Goal: Complete application form: Complete application form

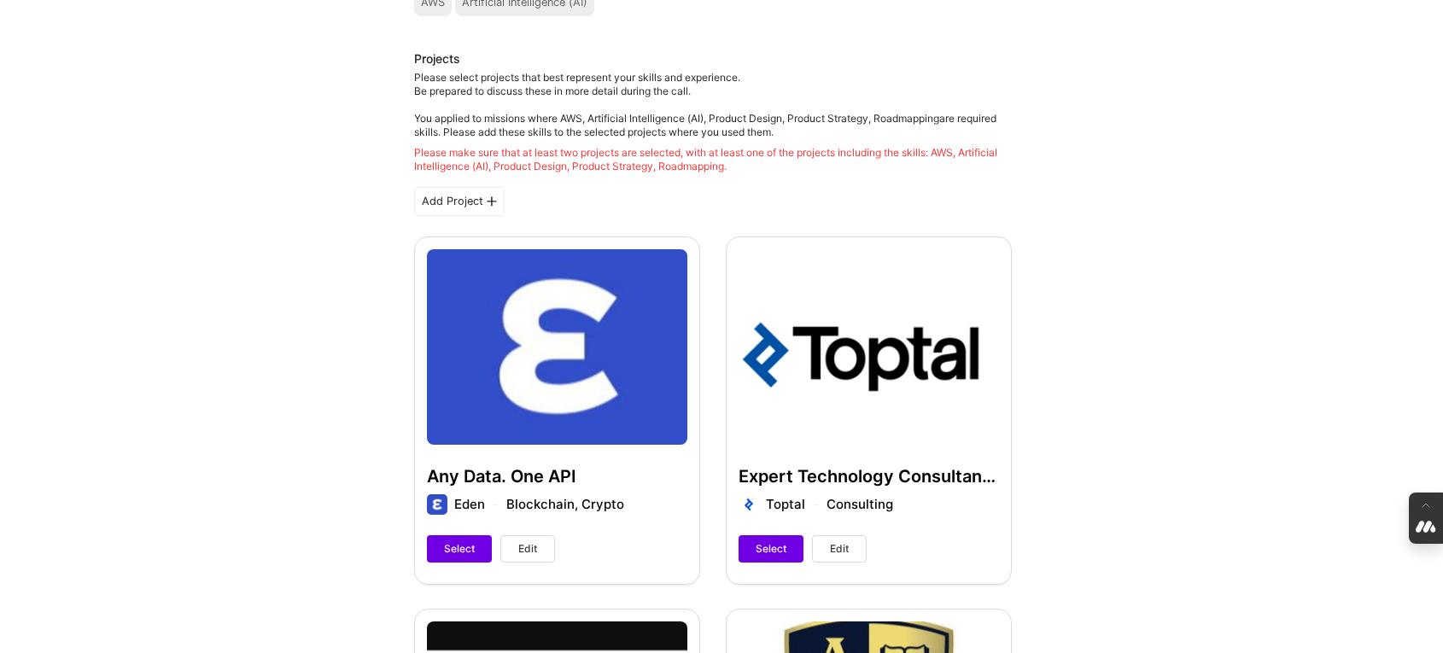
scroll to position [291, 0]
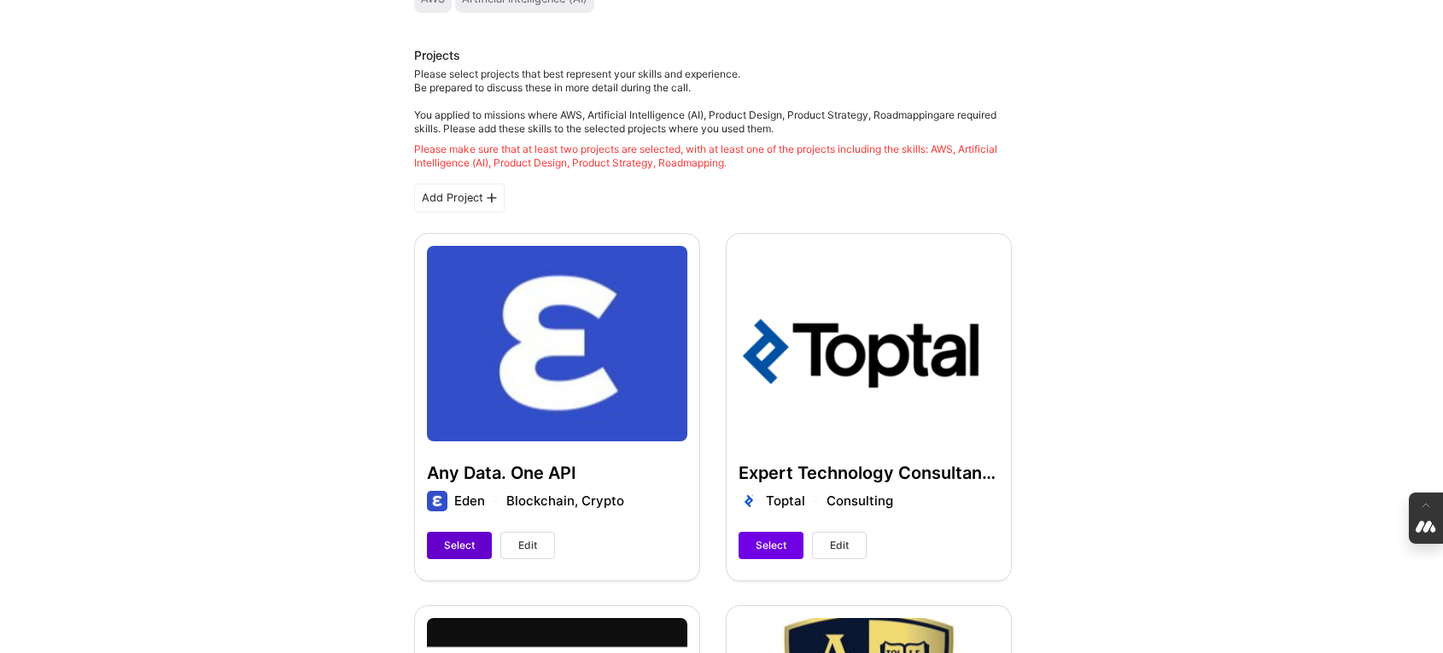
click at [462, 546] on span "Select" at bounding box center [459, 545] width 31 height 15
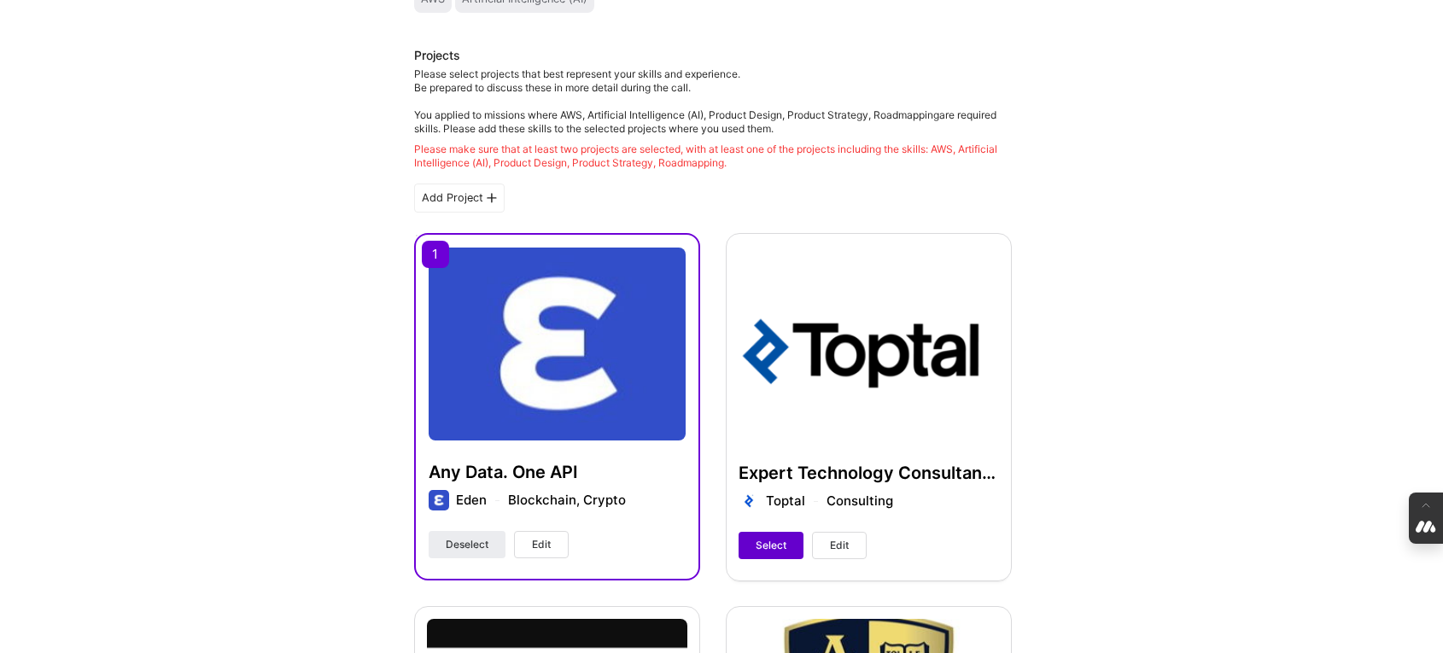
click at [768, 548] on span "Select" at bounding box center [771, 545] width 31 height 15
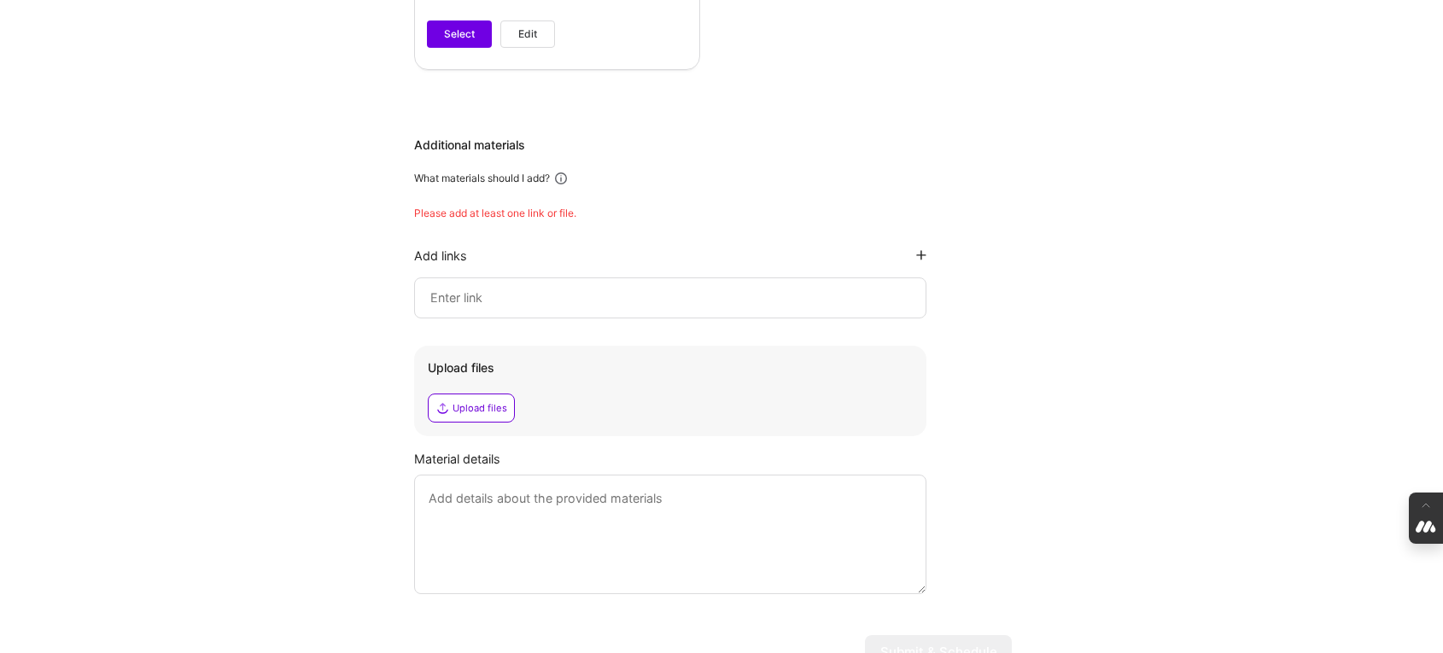
scroll to position [2413, 0]
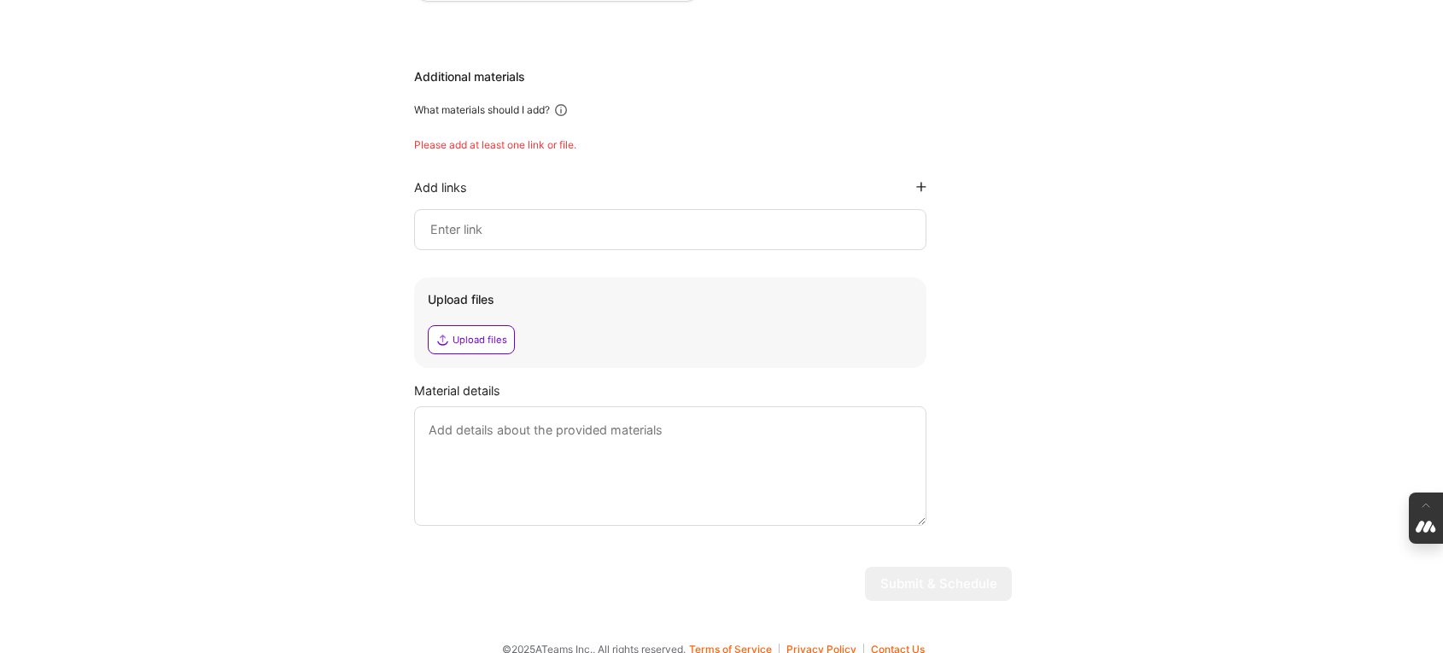
click at [476, 219] on input at bounding box center [670, 229] width 483 height 20
click at [446, 219] on input at bounding box center [670, 229] width 483 height 20
paste input "[URL][DOMAIN_NAME]"
type input "[URL][DOMAIN_NAME]"
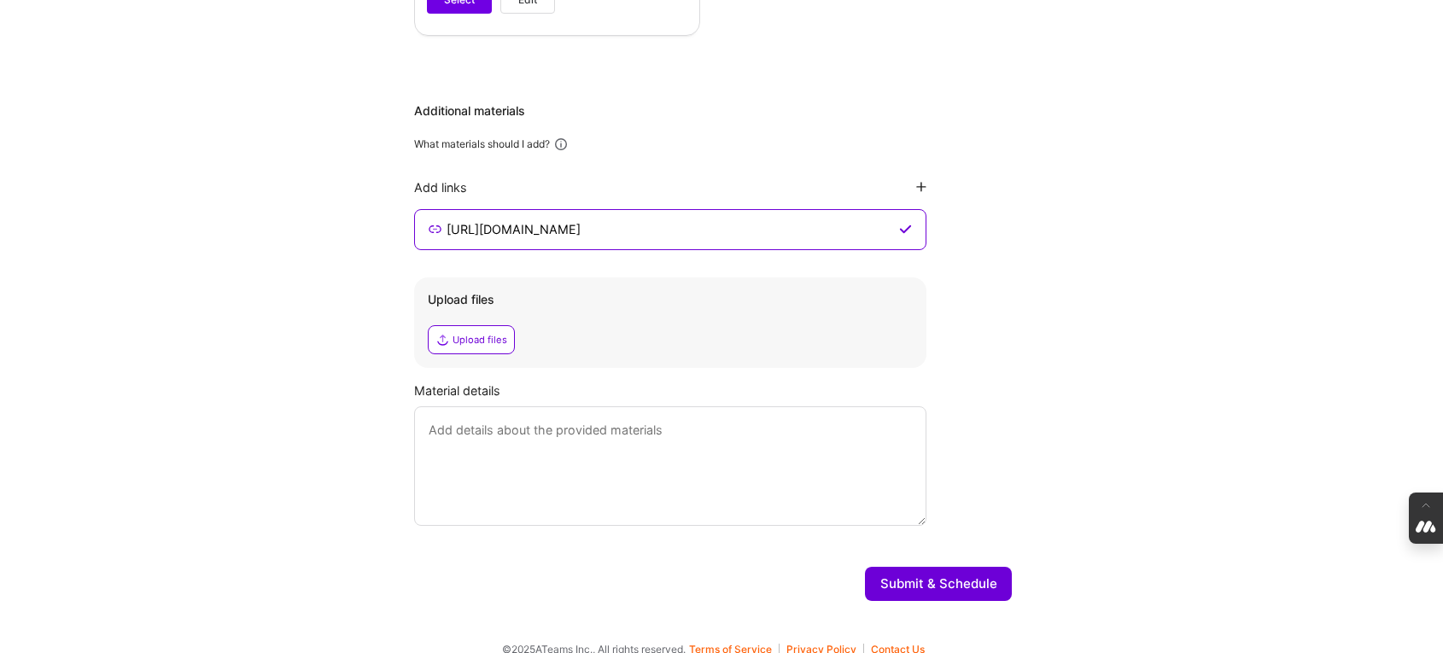
drag, startPoint x: 695, startPoint y: 207, endPoint x: 214, endPoint y: 153, distance: 483.7
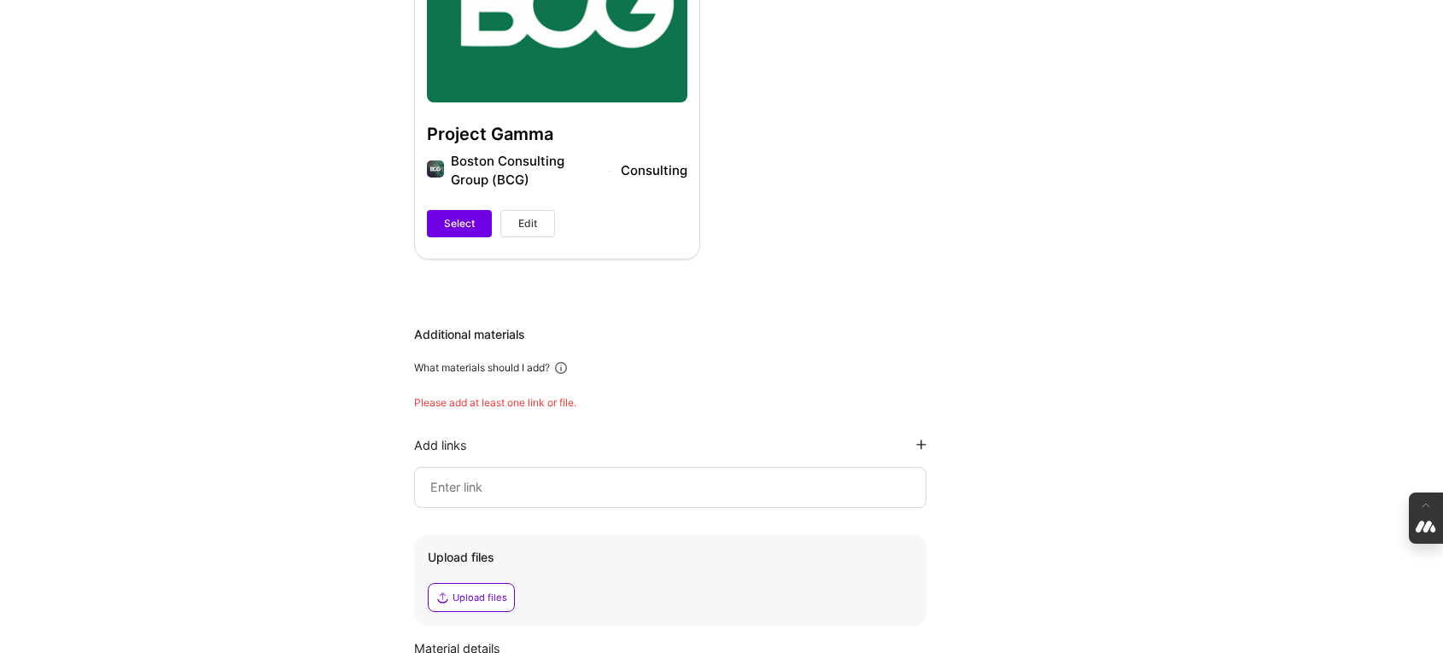
scroll to position [2174, 0]
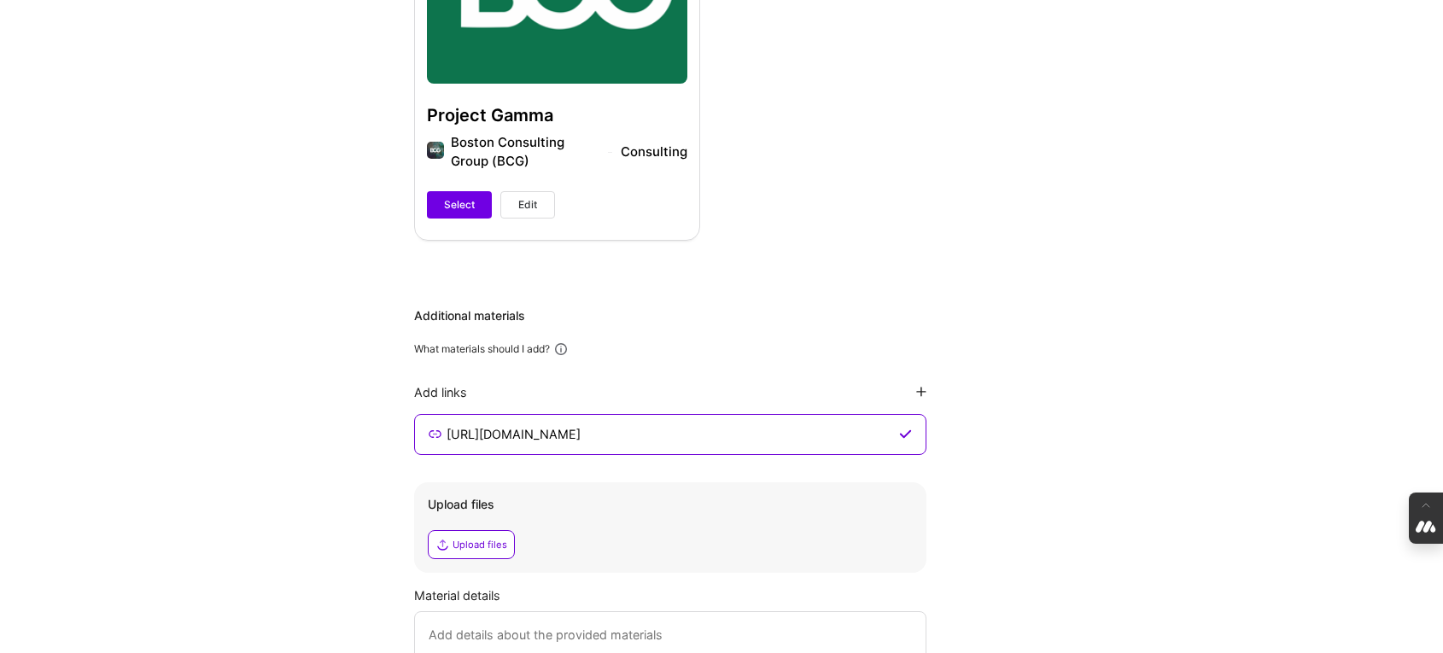
type input "[URL][DOMAIN_NAME]"
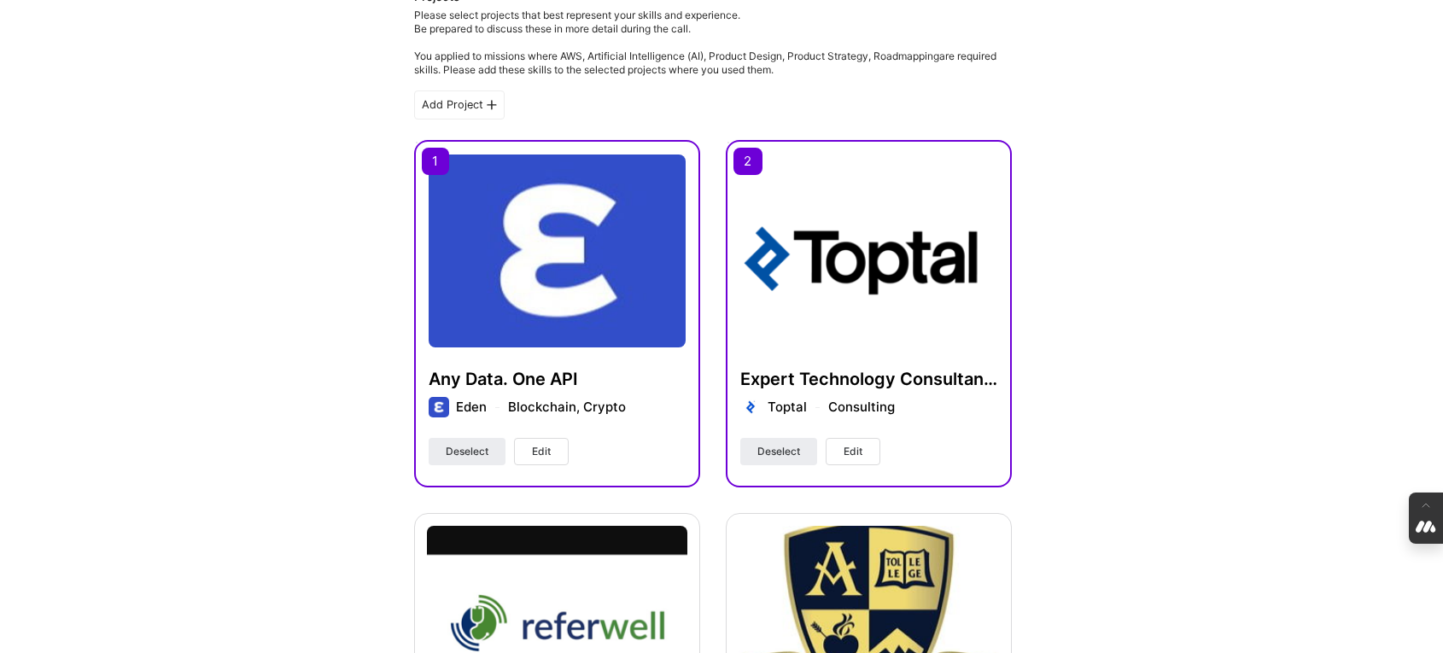
scroll to position [351, 0]
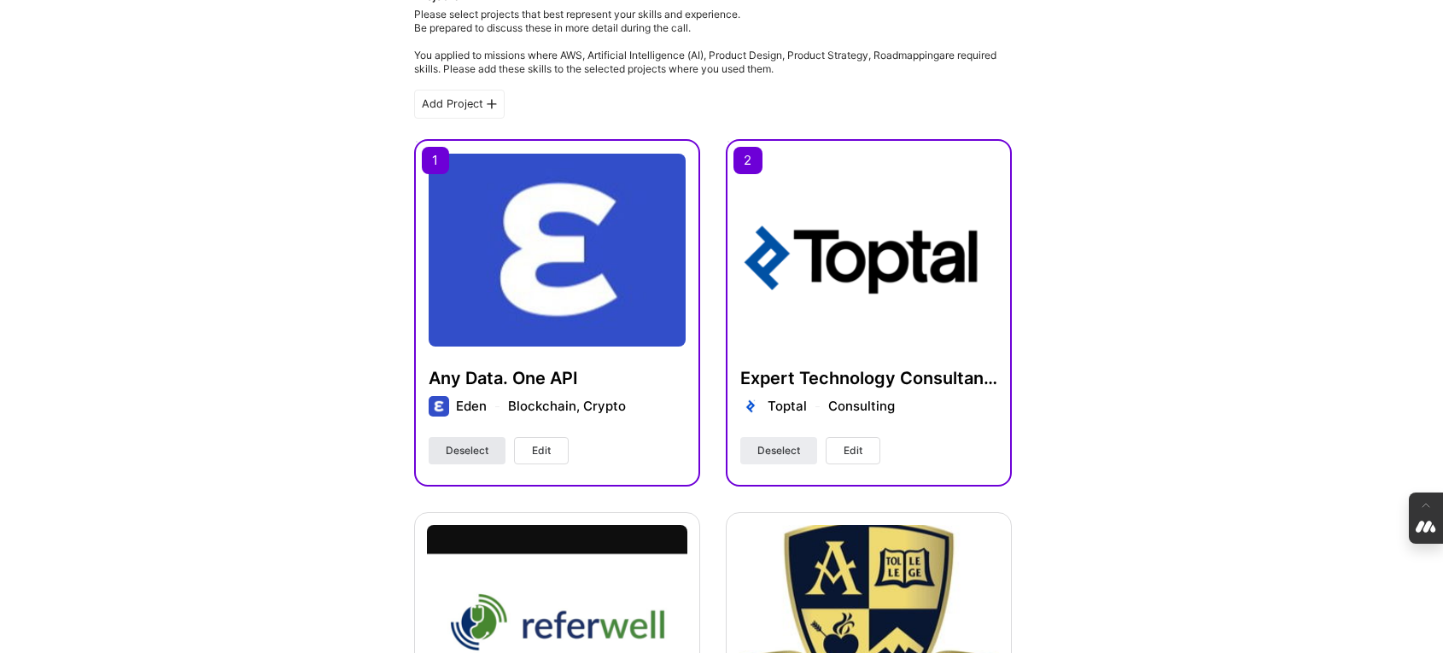
click at [472, 451] on span "Deselect" at bounding box center [467, 450] width 43 height 15
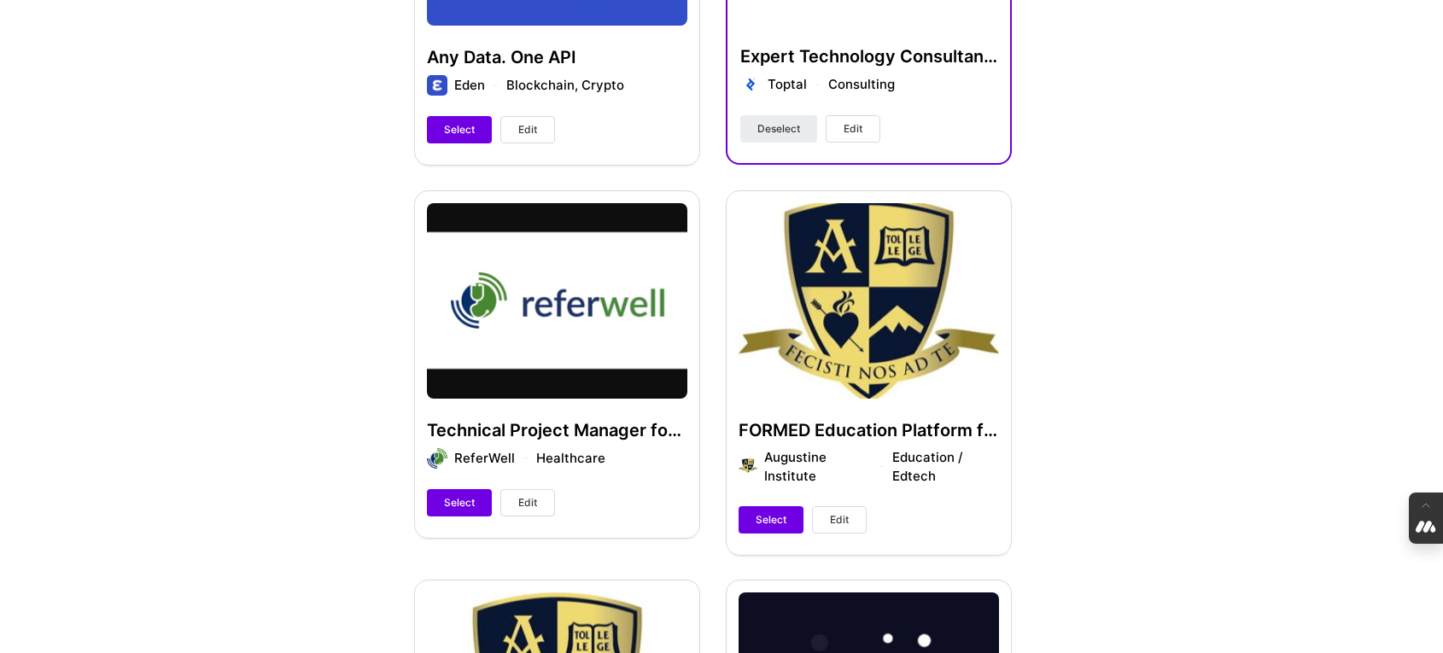
scroll to position [708, 0]
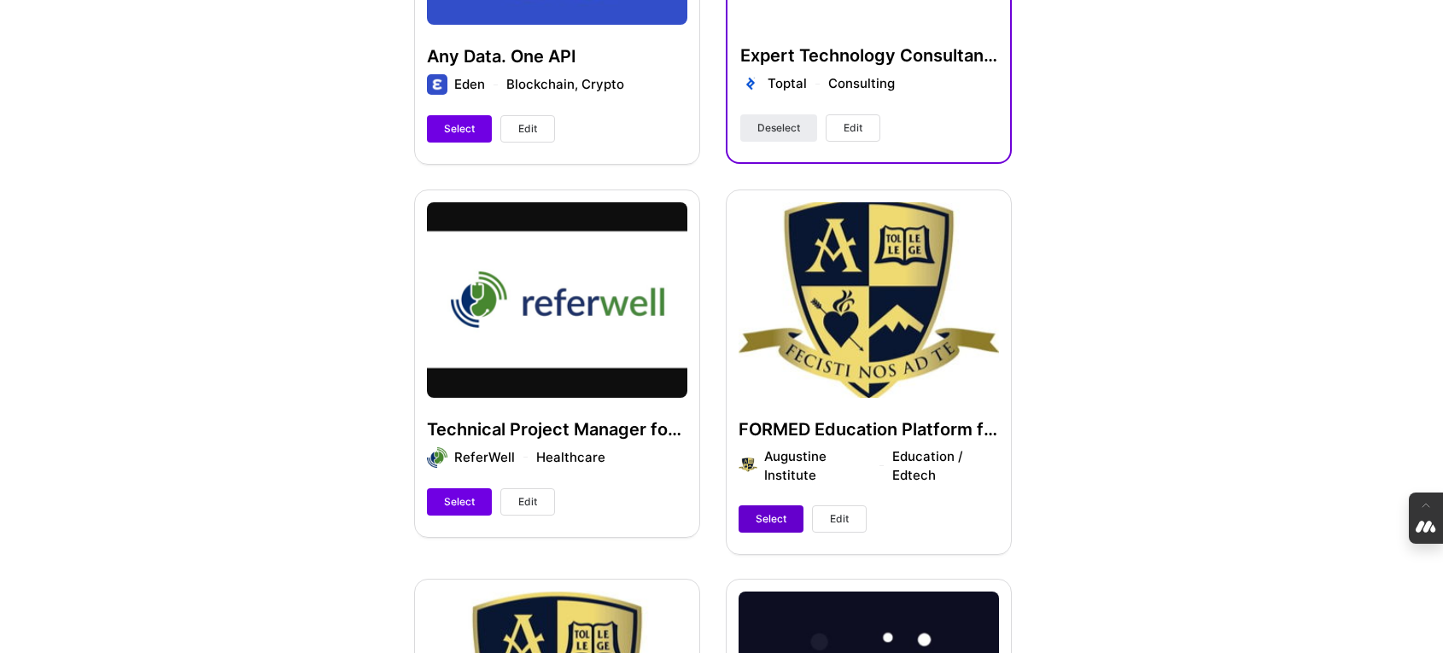
click at [779, 515] on span "Select" at bounding box center [771, 518] width 31 height 15
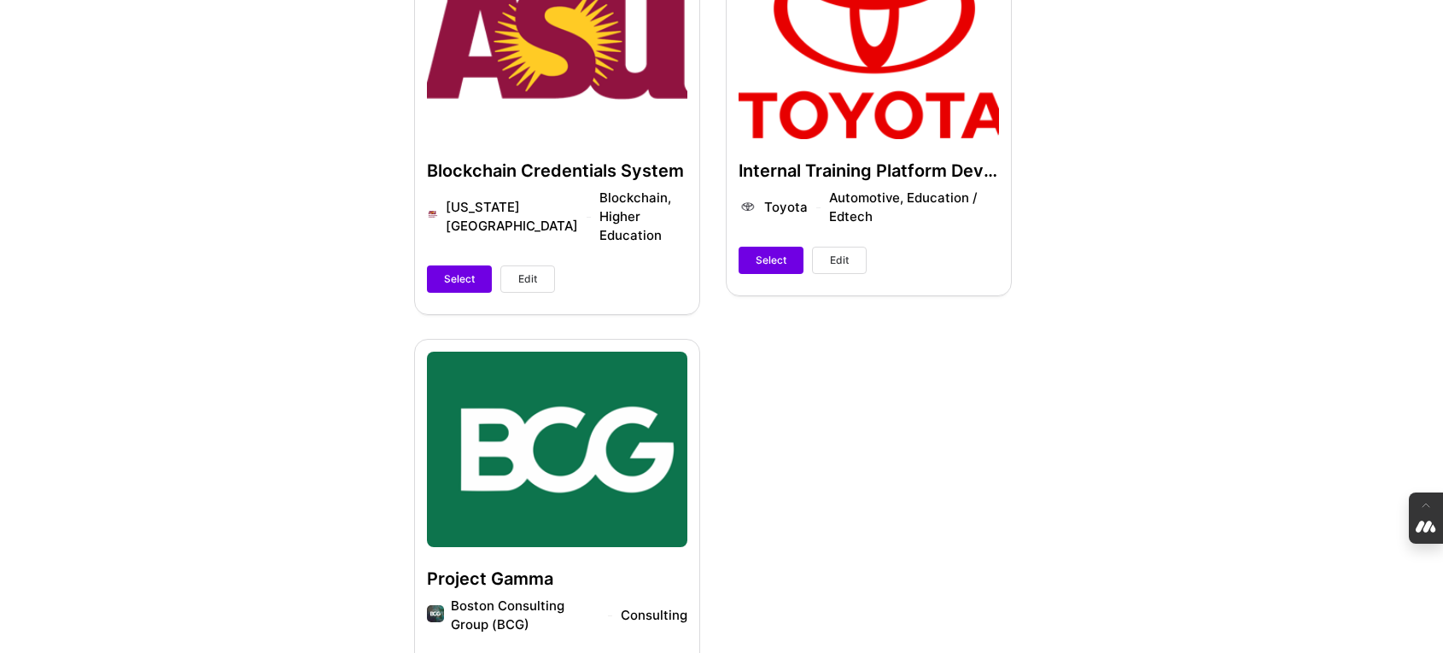
scroll to position [1723, 0]
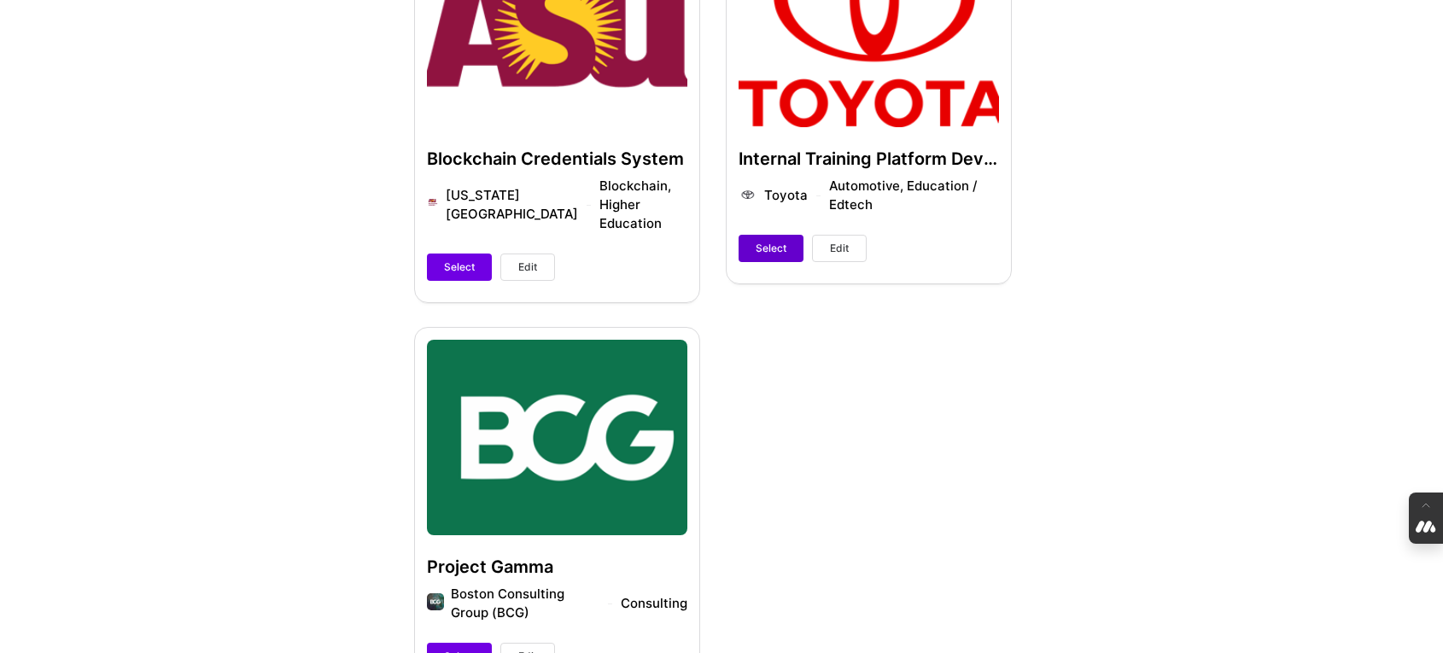
click at [763, 248] on span "Select" at bounding box center [771, 248] width 31 height 15
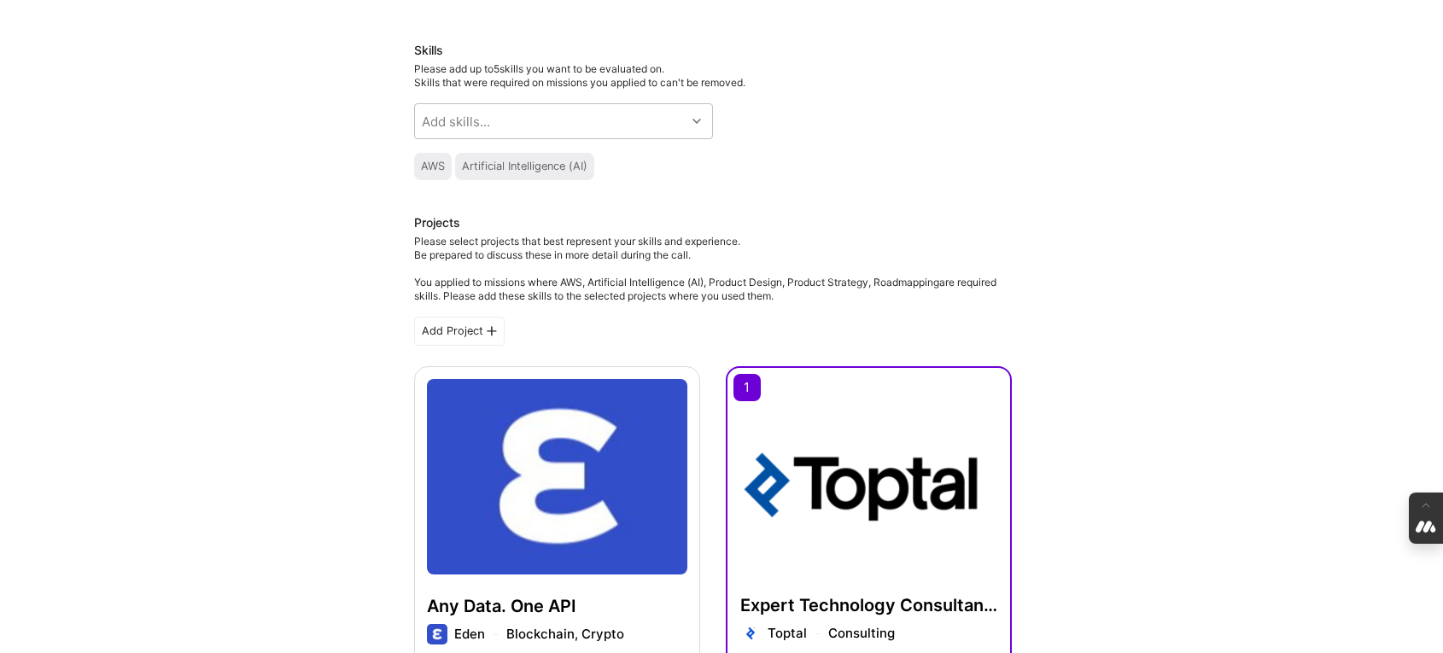
scroll to position [0, 0]
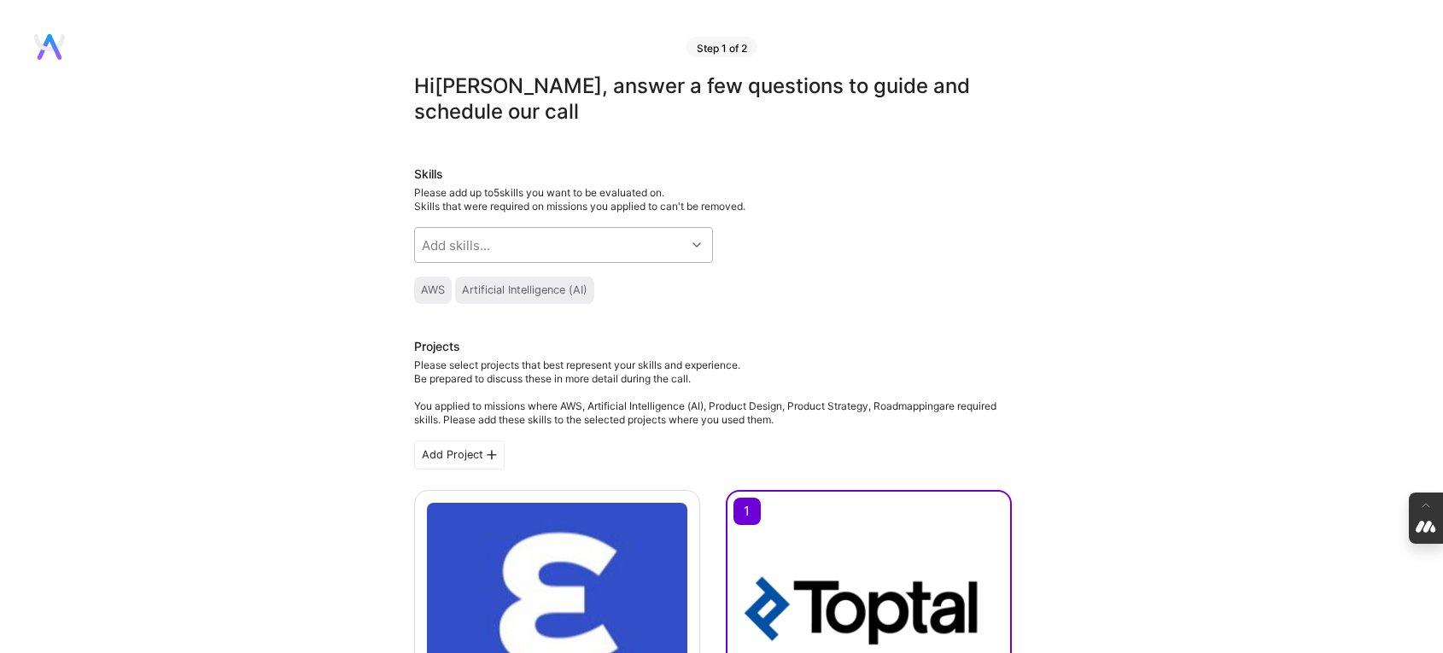
click at [539, 254] on div "Add skills..." at bounding box center [550, 245] width 271 height 34
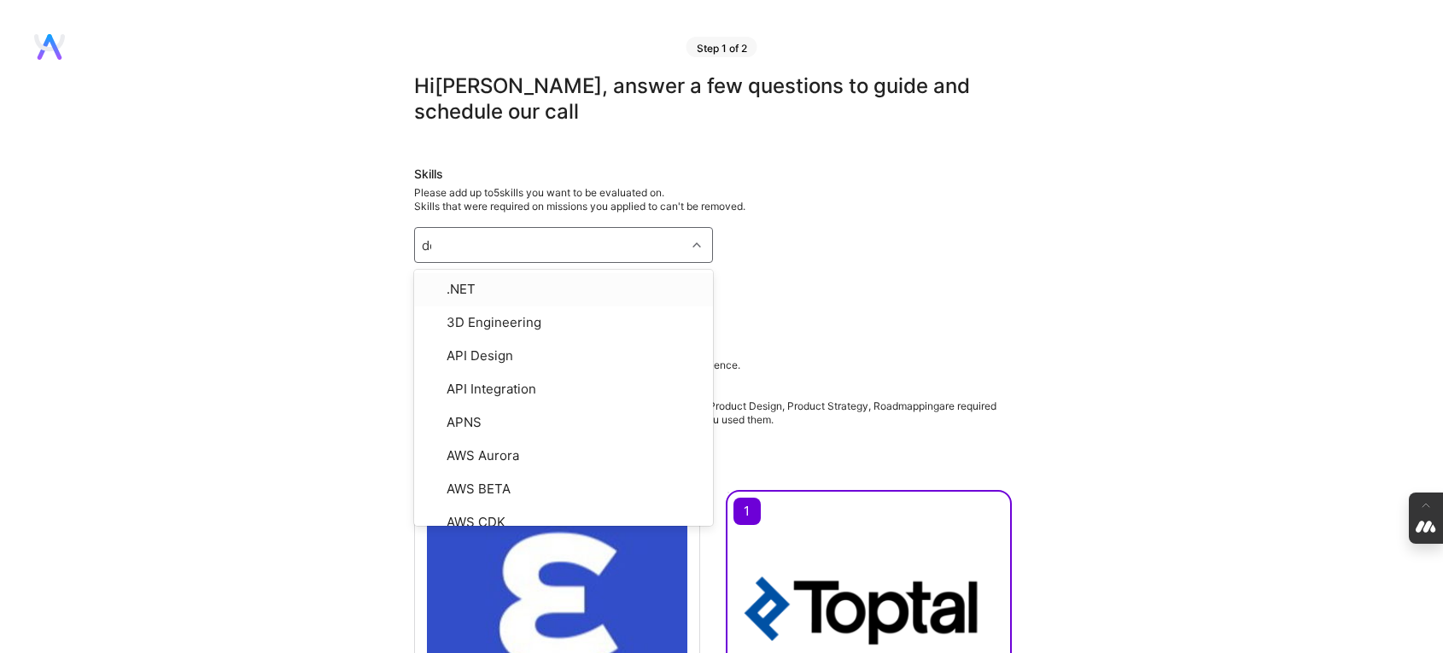
type input "dev"
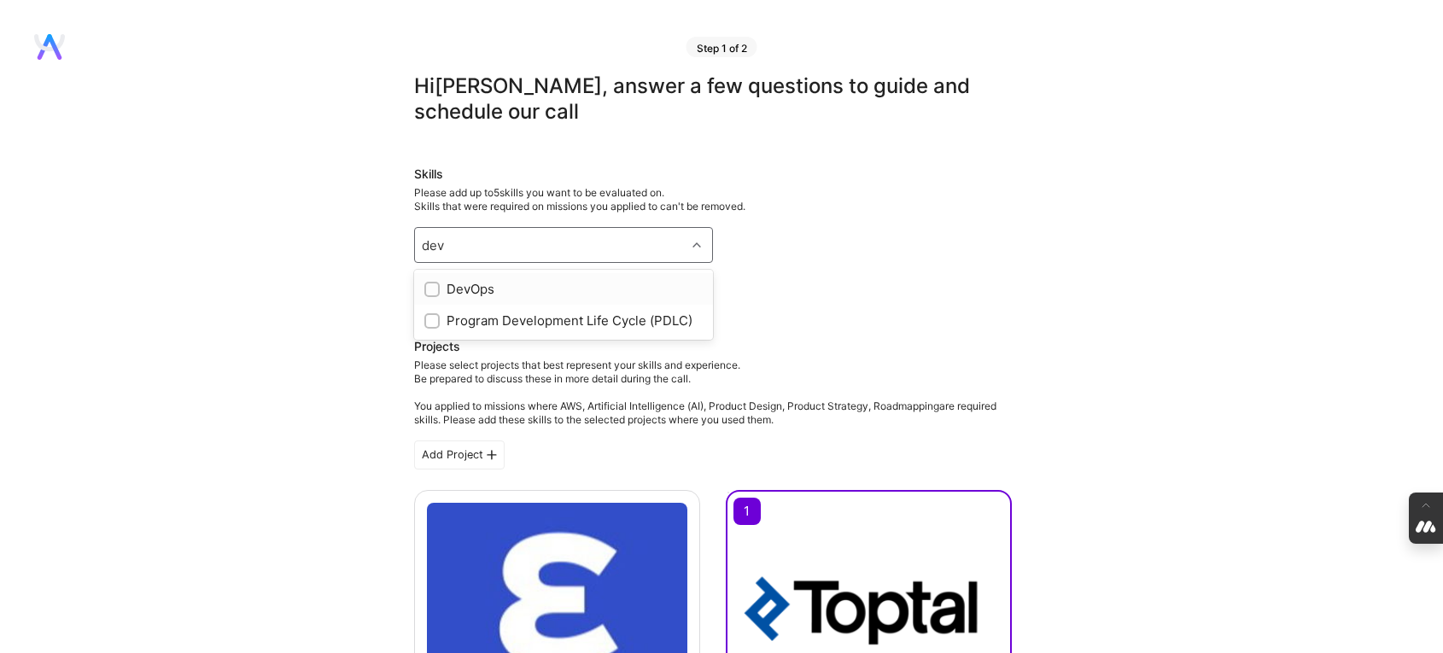
click at [435, 288] on input "checkbox" at bounding box center [434, 290] width 12 height 12
checkbox input "true"
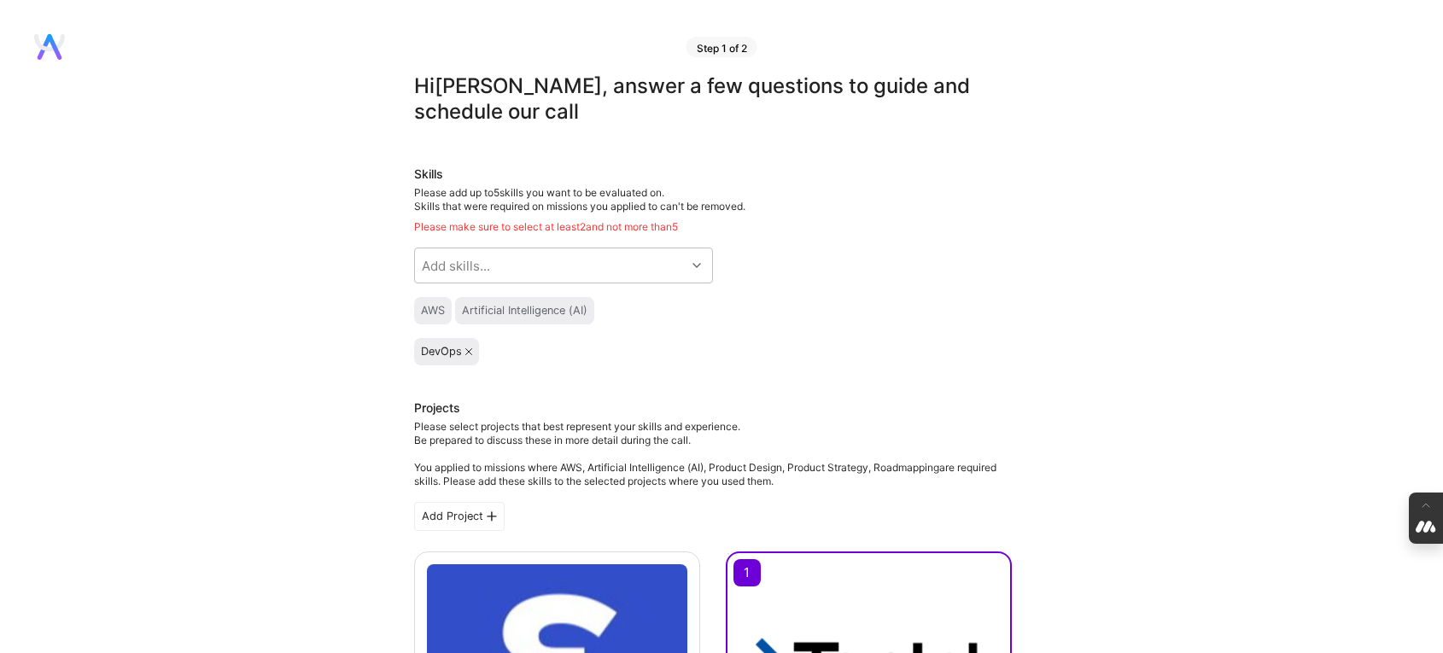
click at [856, 265] on div "Skills Please add up to 5 skills you want to be evaluated on. Skills that were …" at bounding box center [713, 266] width 598 height 200
click at [470, 350] on icon at bounding box center [468, 351] width 7 height 7
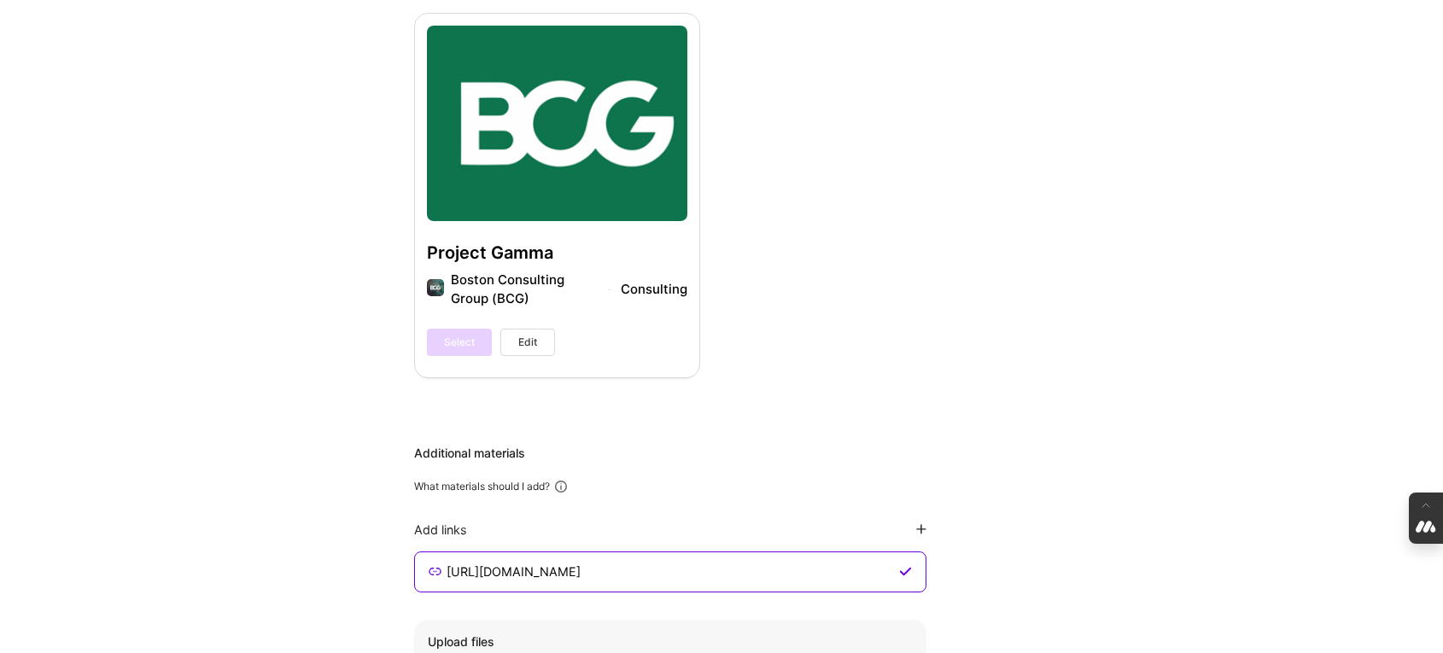
scroll to position [2380, 0]
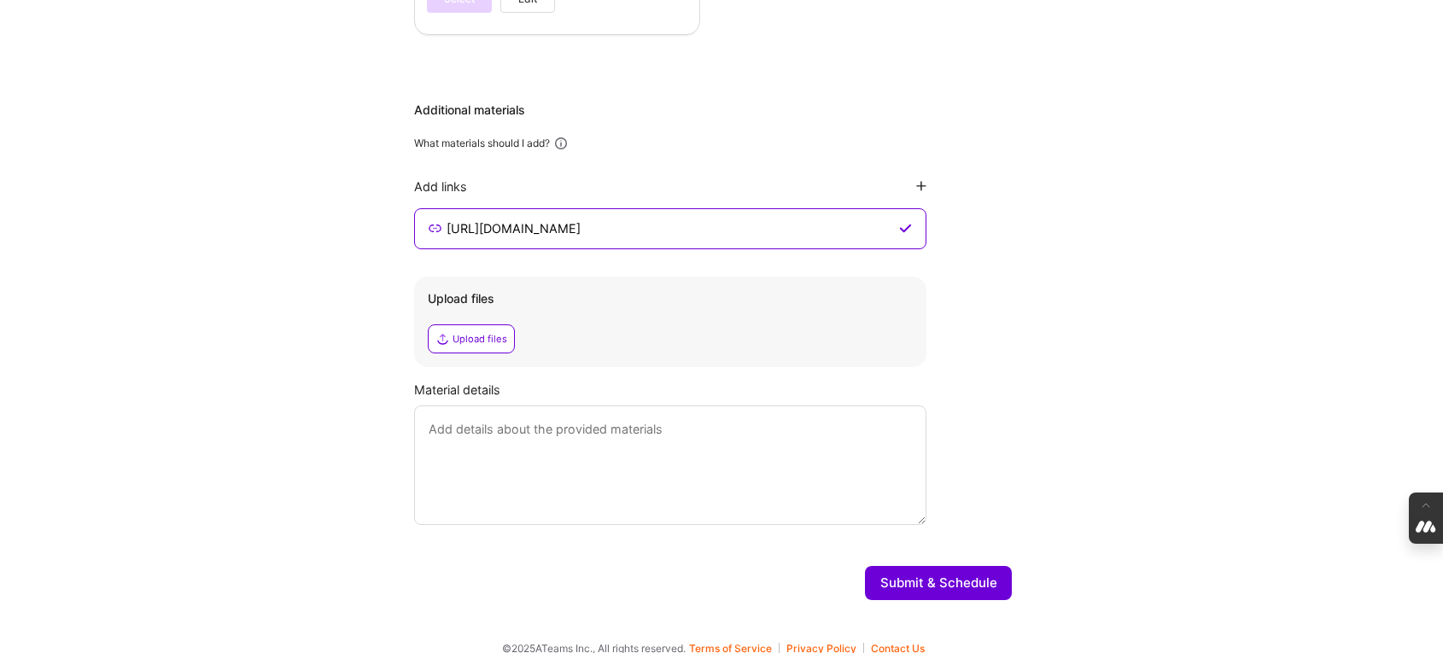
click at [924, 566] on button "Submit & Schedule" at bounding box center [938, 583] width 147 height 34
